Goal: Find specific page/section: Find specific page/section

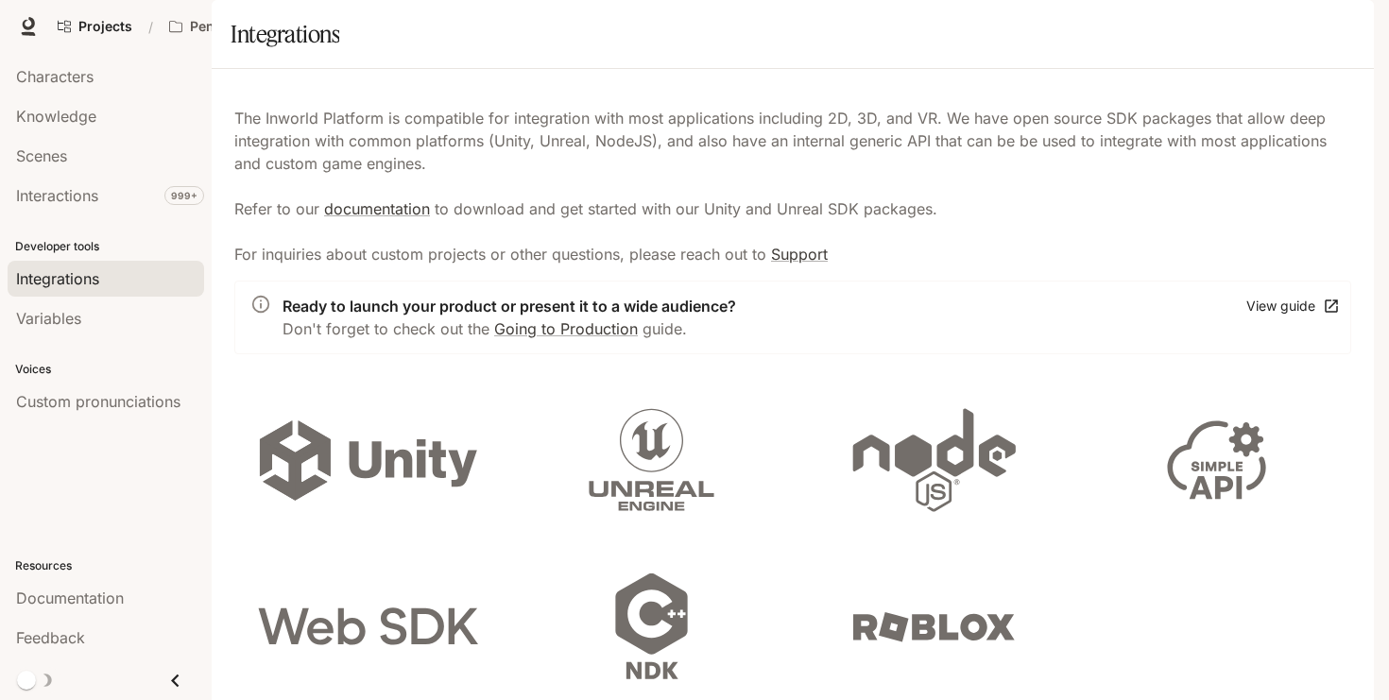
scroll to position [415, 0]
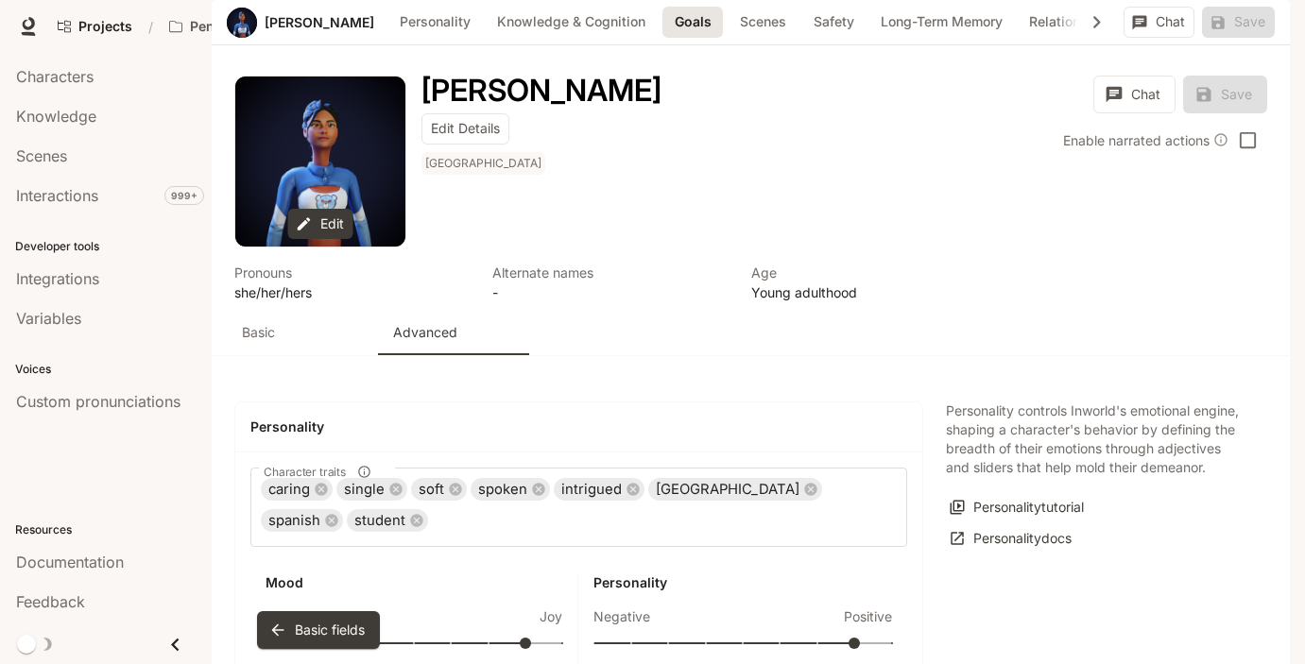
scroll to position [1475, 0]
